Goal: Find specific page/section: Find specific page/section

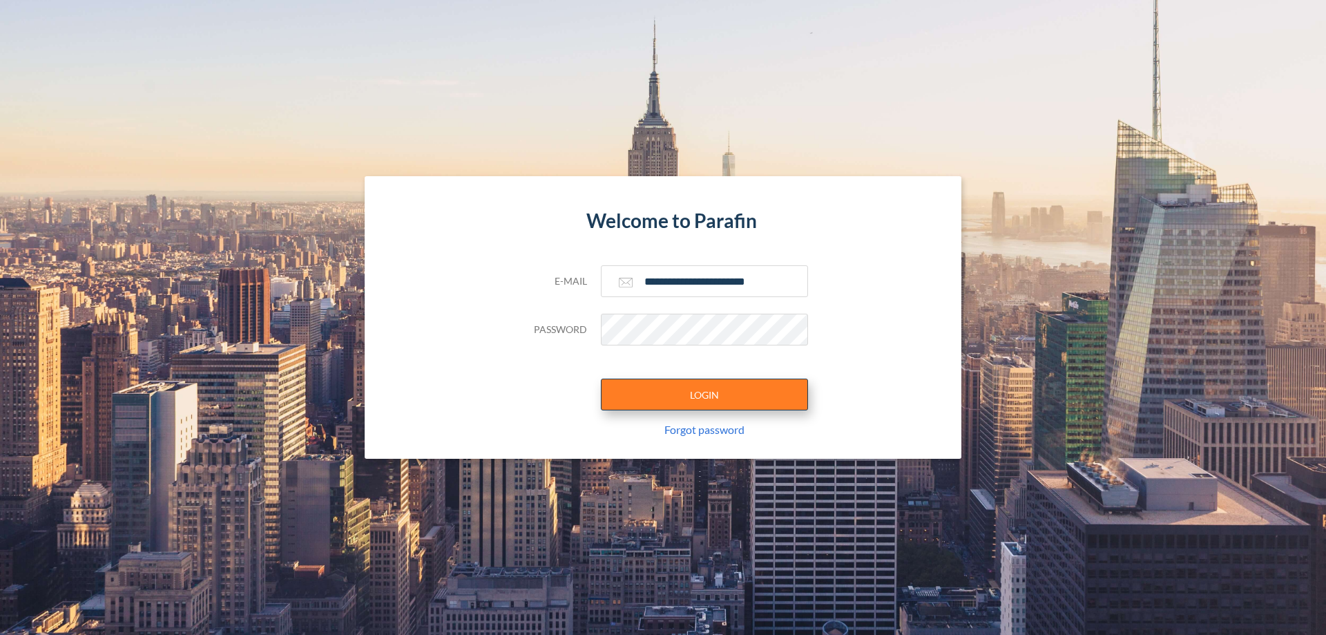
click at [705, 394] on button "LOGIN" at bounding box center [704, 395] width 207 height 32
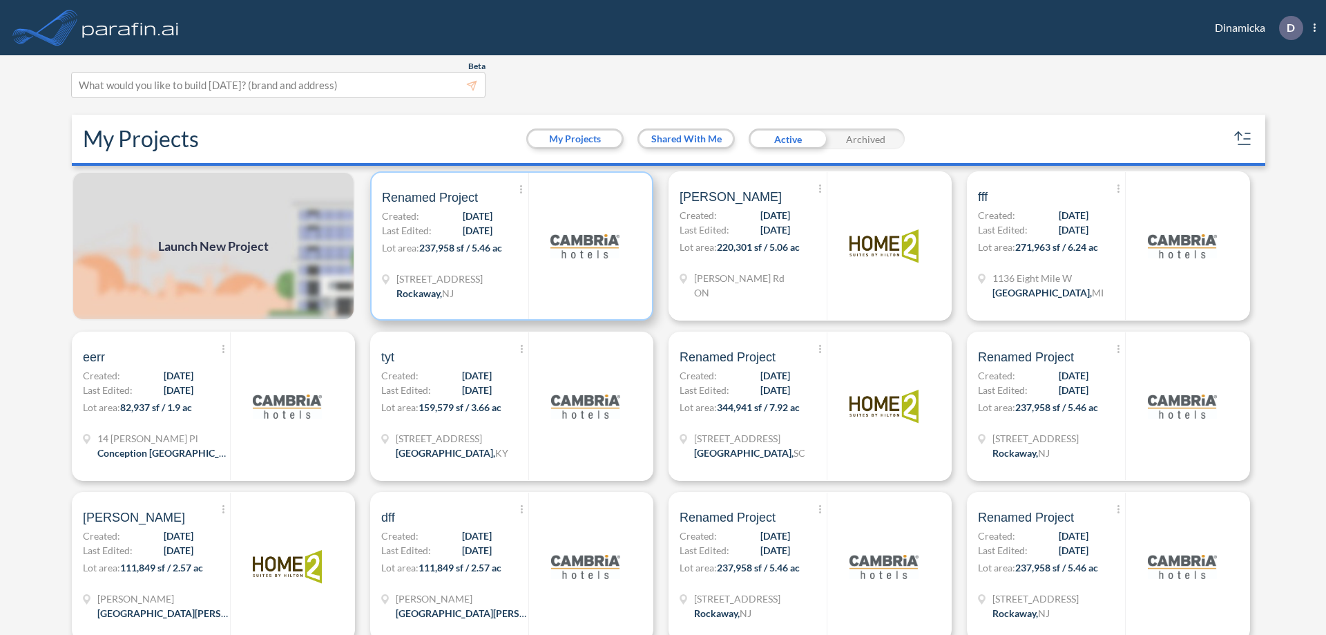
scroll to position [3, 0]
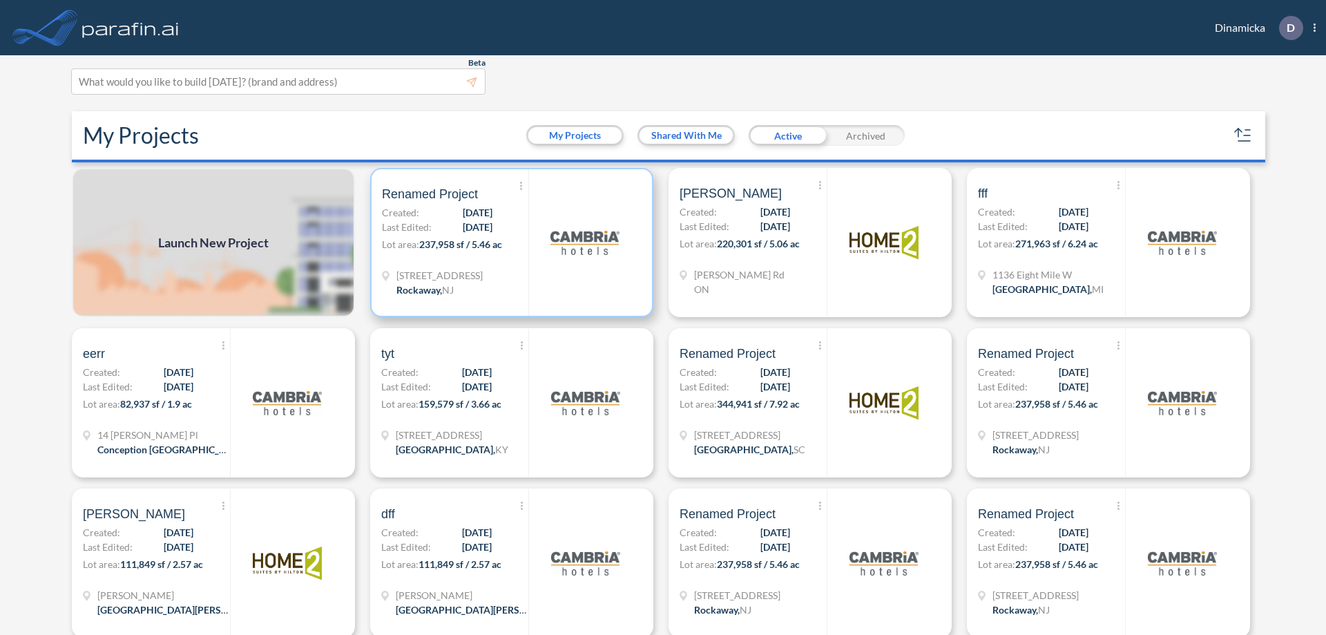
click at [509, 242] on p "Lot area: 237,958 sf / 5.46 ac" at bounding box center [455, 247] width 146 height 20
